Goal: Navigation & Orientation: Find specific page/section

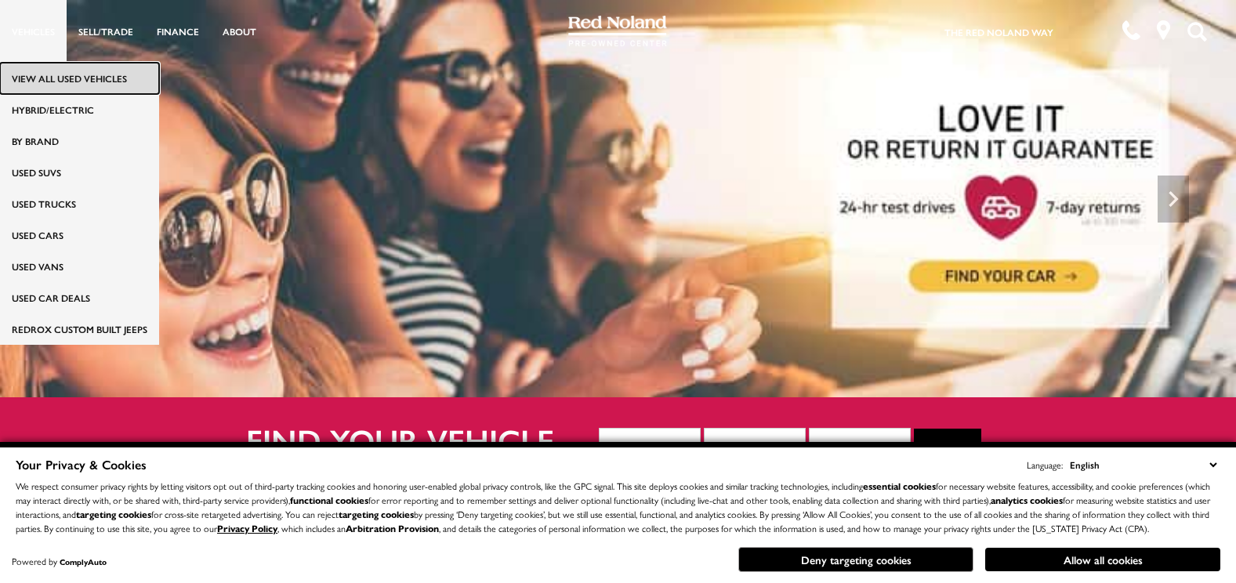
click at [39, 70] on link "View All Used Vehicles" at bounding box center [79, 78] width 159 height 31
